Goal: Task Accomplishment & Management: Use online tool/utility

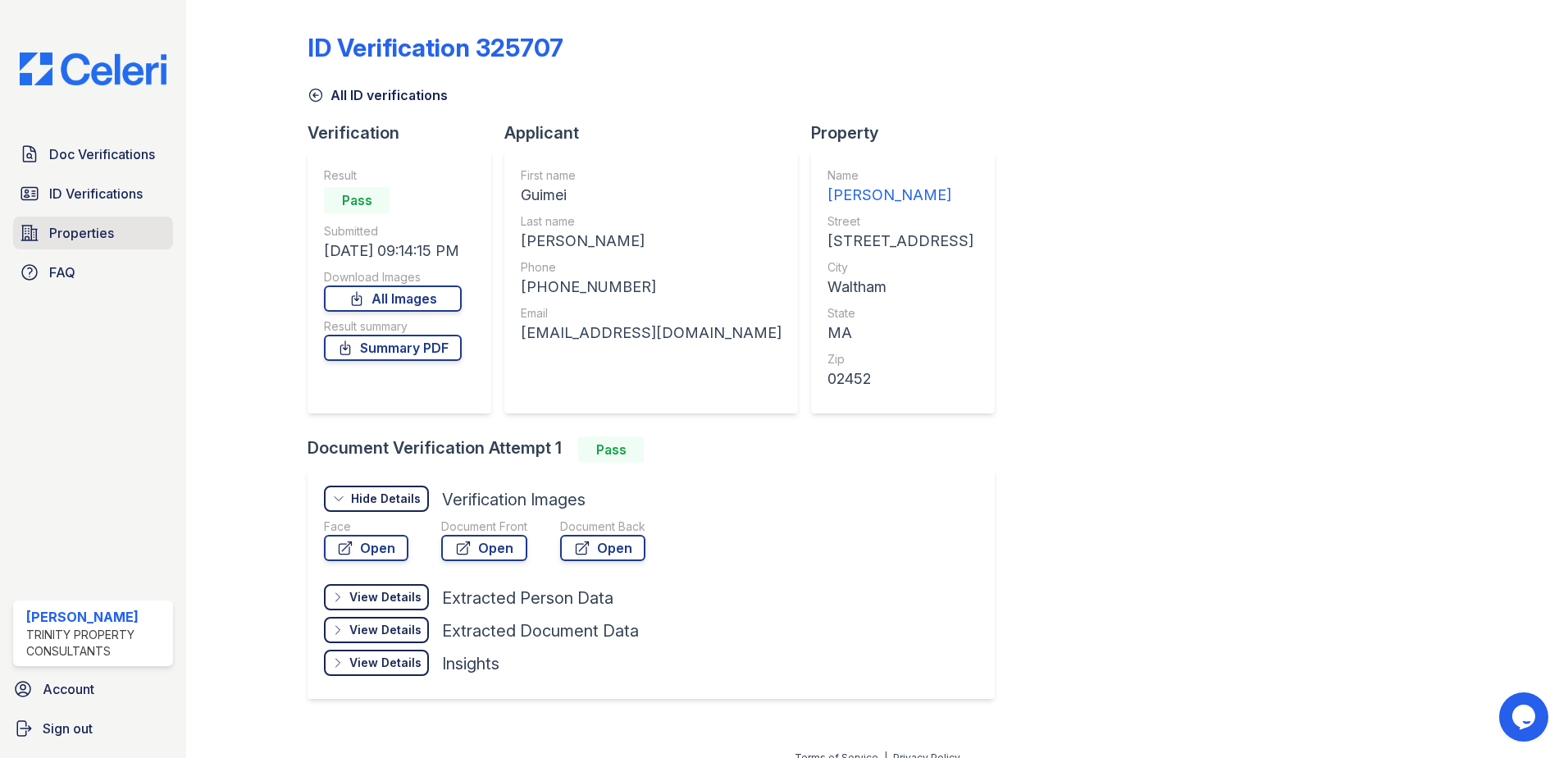
click at [73, 226] on span "Properties" at bounding box center [82, 232] width 65 height 19
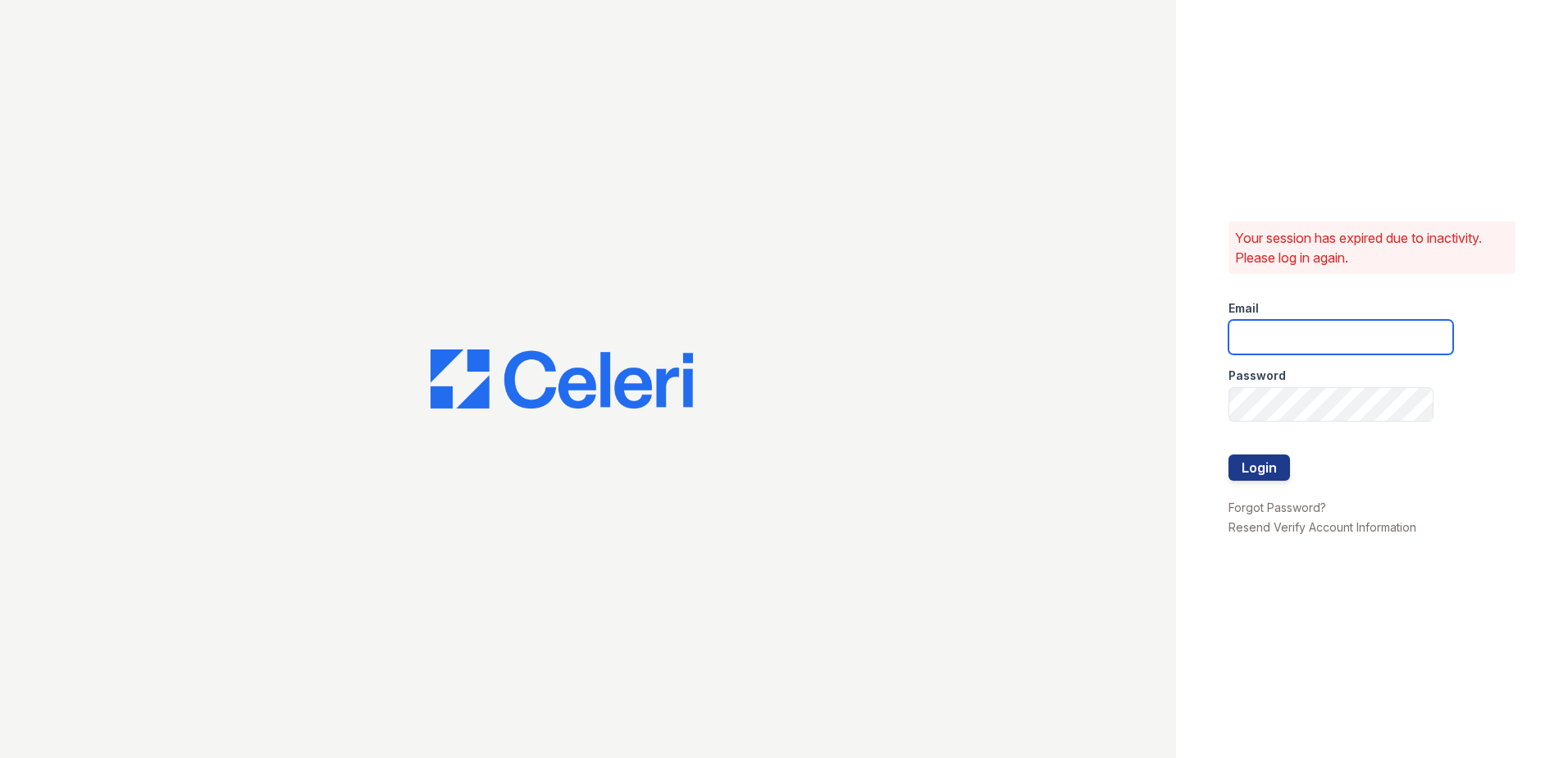
type input "[EMAIL_ADDRESS][DOMAIN_NAME]"
click at [1268, 464] on button "Login" at bounding box center [1258, 467] width 61 height 27
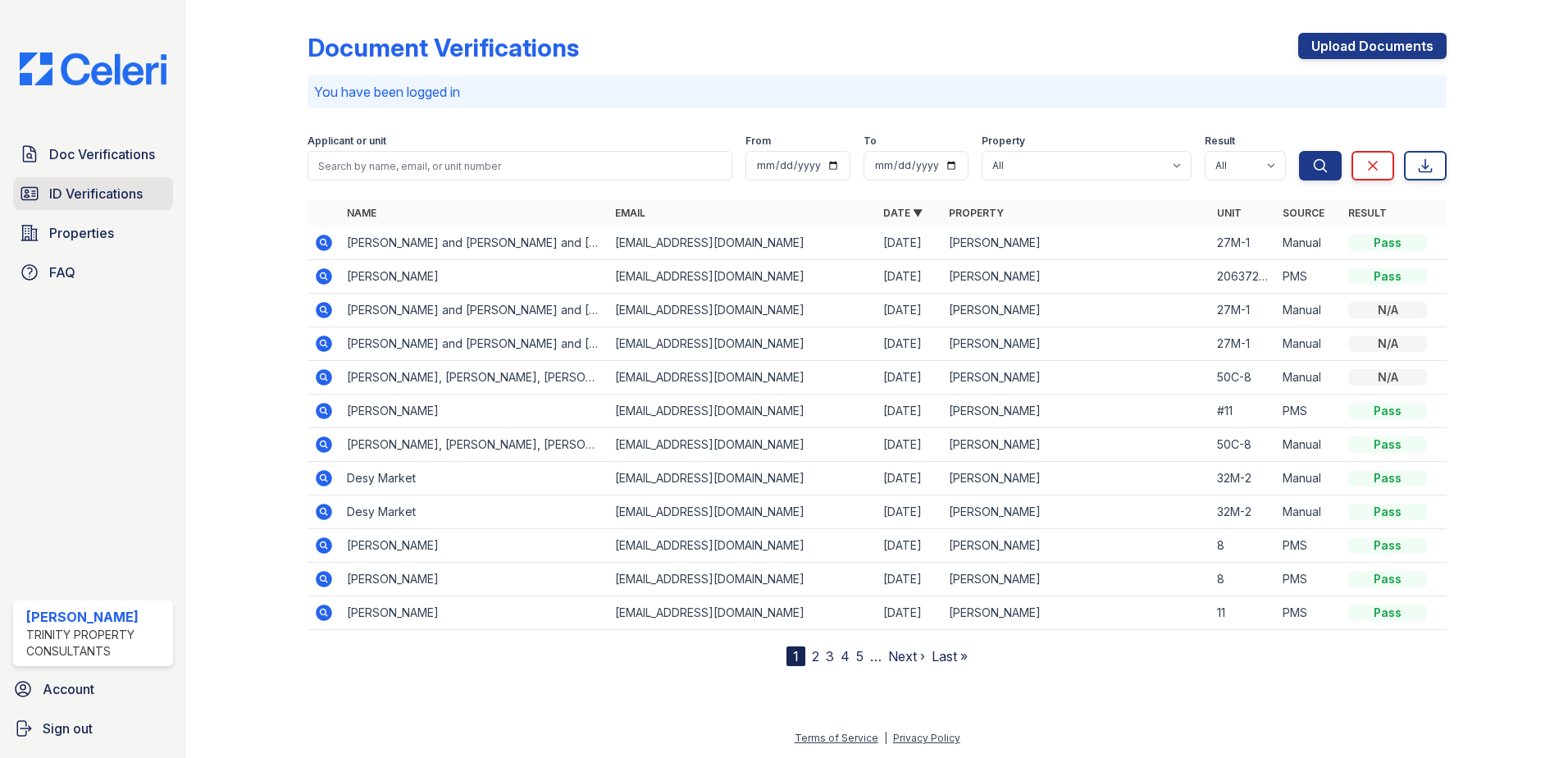
click at [113, 198] on span "ID Verifications" at bounding box center [96, 192] width 93 height 19
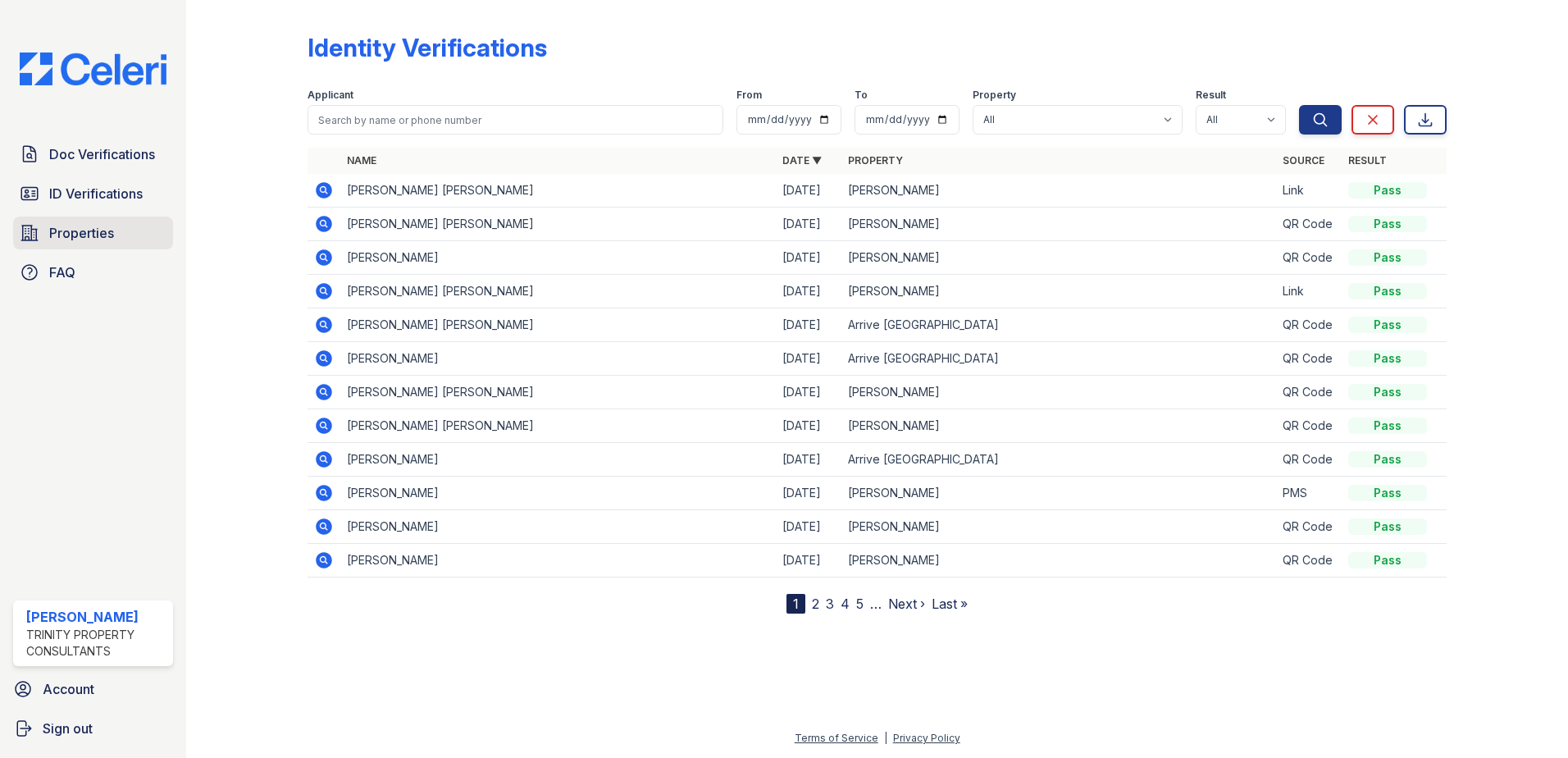
click at [97, 232] on span "Properties" at bounding box center [82, 232] width 65 height 19
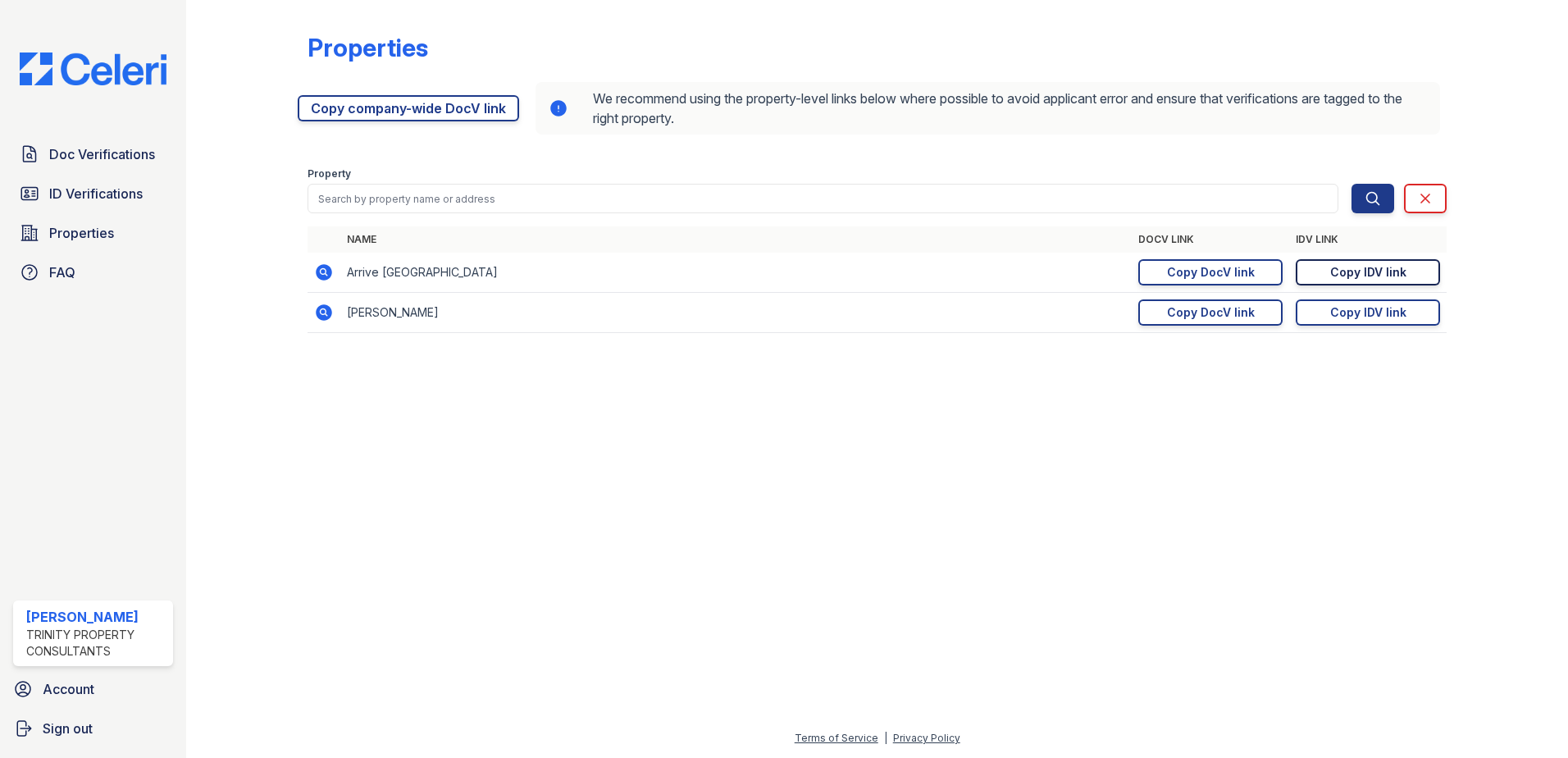
click at [1359, 272] on div "Copy IDV link" at bounding box center [1367, 272] width 76 height 16
click at [1207, 269] on div "Copy DocV link" at bounding box center [1211, 272] width 88 height 16
